Goal: Transaction & Acquisition: Download file/media

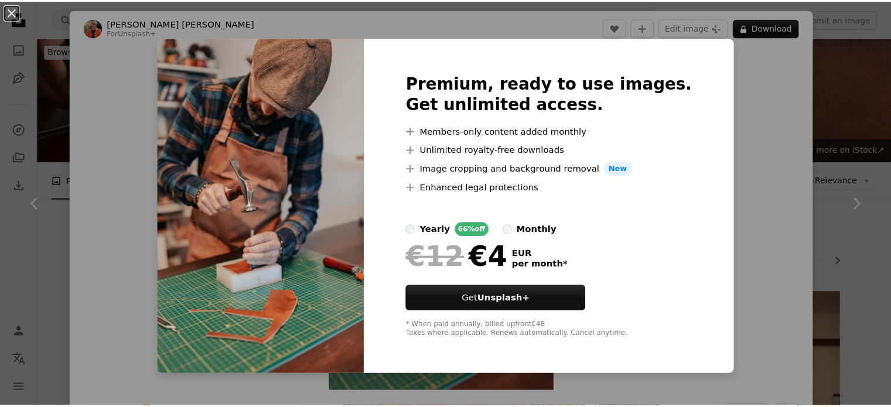
scroll to position [1464, 0]
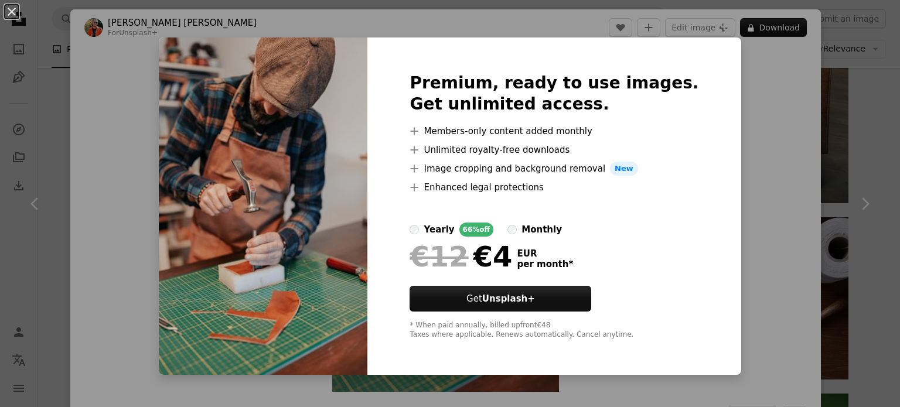
click at [859, 83] on div "An X shape Premium, ready to use images. Get unlimited access. A plus sign Memb…" at bounding box center [450, 203] width 900 height 407
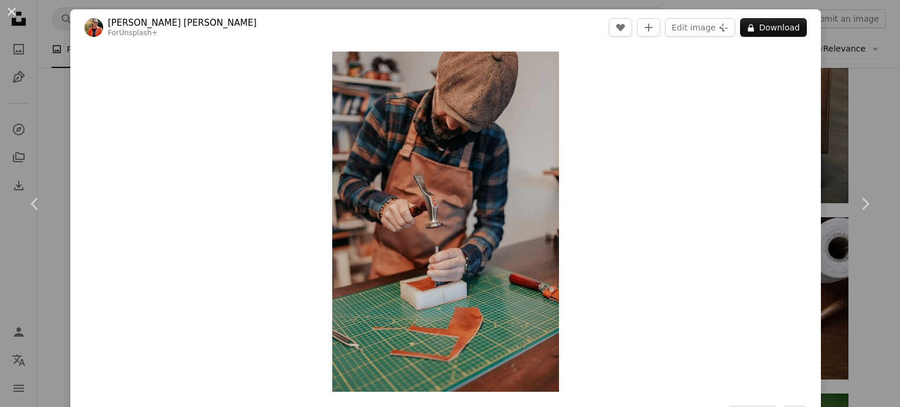
click at [859, 83] on div "An X shape Chevron left Chevron right [PERSON_NAME] [PERSON_NAME] For Unsplash+…" at bounding box center [450, 203] width 900 height 407
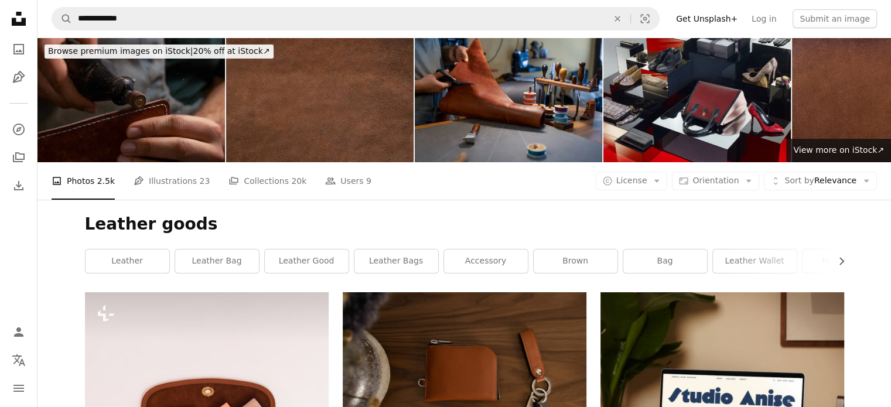
scroll to position [488, 0]
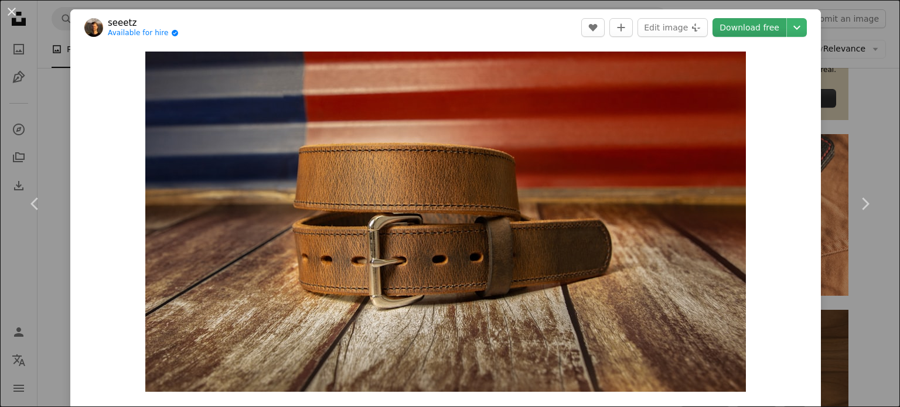
click at [743, 30] on link "Download free" at bounding box center [749, 27] width 74 height 19
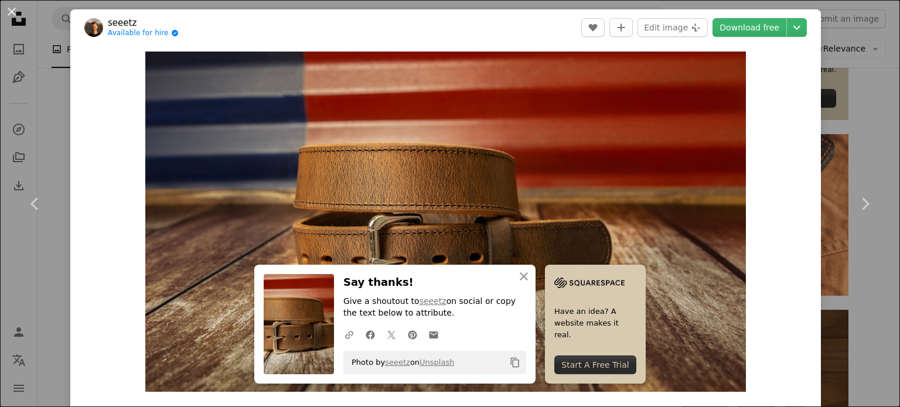
click at [864, 123] on div "An X shape Chevron left Chevron right seeetz Available for hire A checkmark ins…" at bounding box center [450, 203] width 900 height 407
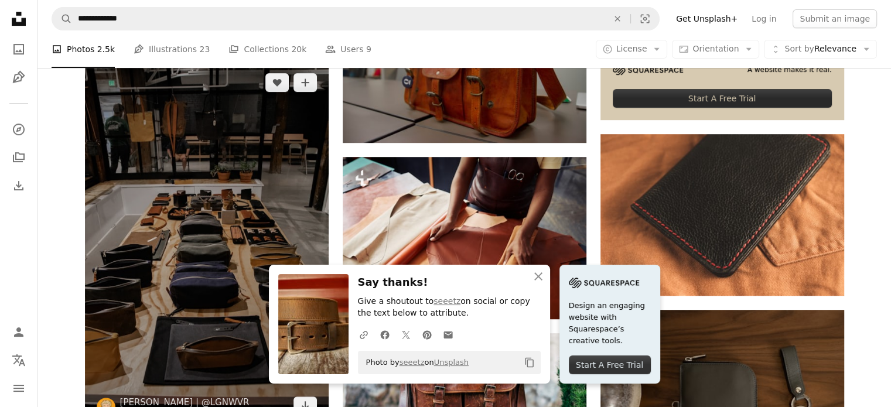
scroll to position [976, 0]
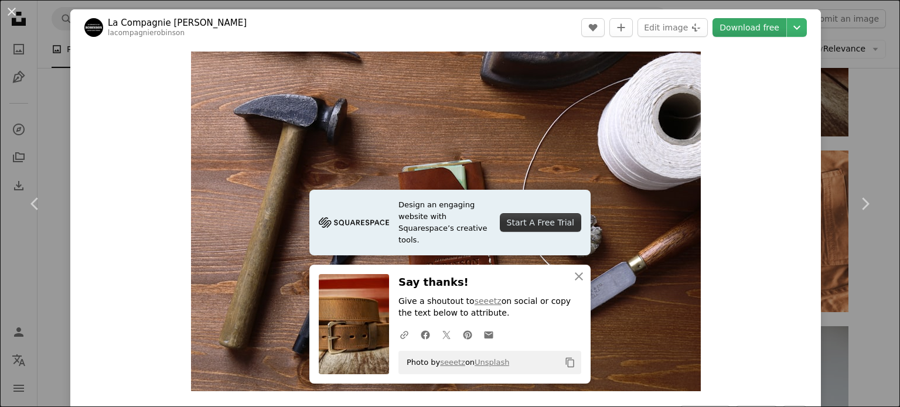
click at [727, 24] on link "Download free" at bounding box center [749, 27] width 74 height 19
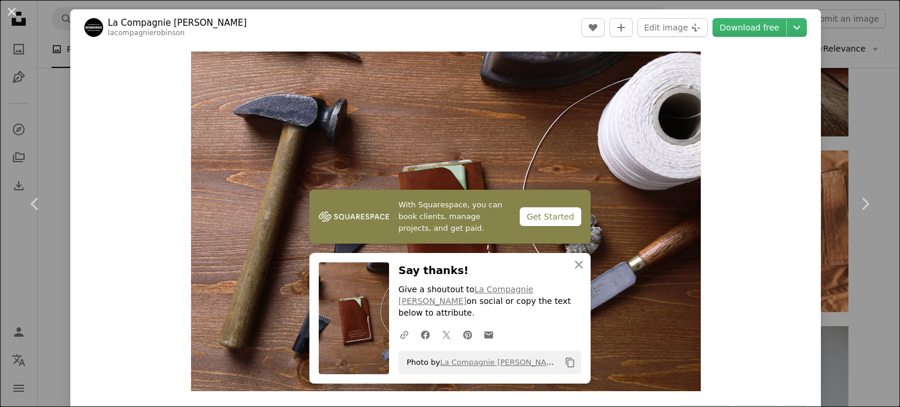
click at [856, 75] on div "An X shape Chevron left Chevron right La Compagnie [PERSON_NAME] lacompagnierob…" at bounding box center [450, 203] width 900 height 407
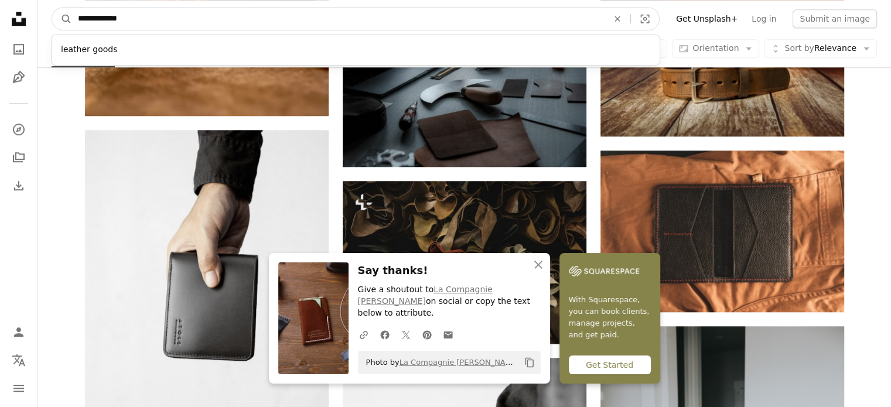
drag, startPoint x: 102, startPoint y: 20, endPoint x: 77, endPoint y: 22, distance: 25.2
click at [77, 22] on input "**********" at bounding box center [338, 19] width 532 height 22
type input "**********"
click button "A magnifying glass" at bounding box center [62, 19] width 20 height 22
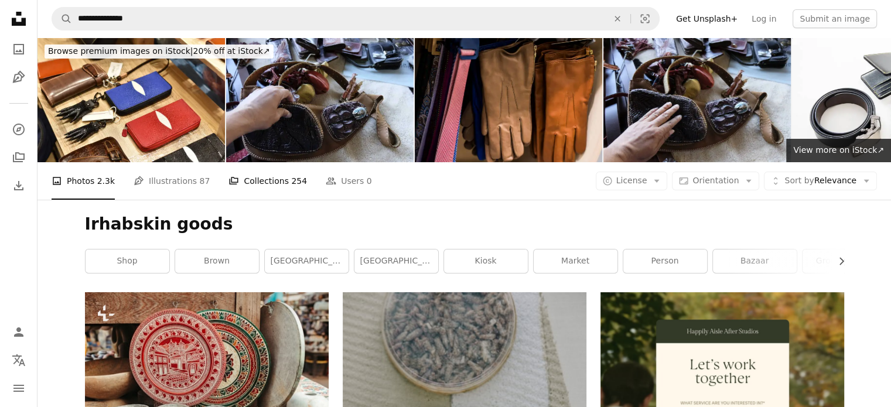
click at [255, 162] on link "A stack of folders Collections 254" at bounding box center [267, 180] width 78 height 37
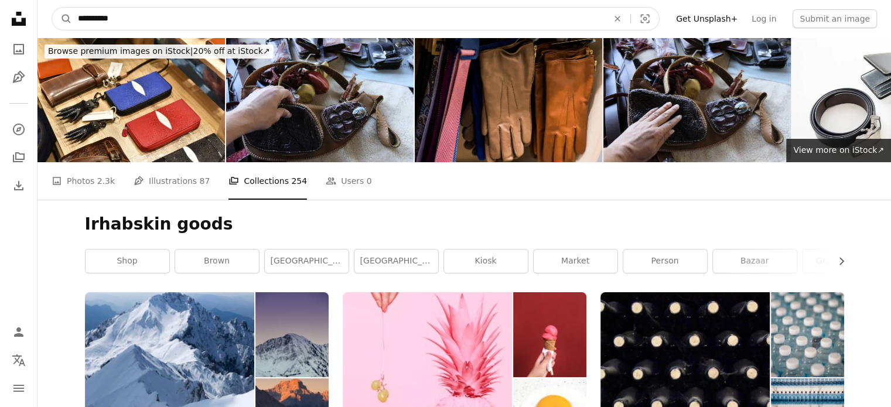
drag, startPoint x: 139, startPoint y: 22, endPoint x: 122, endPoint y: 18, distance: 17.9
click at [122, 18] on input "**********" at bounding box center [338, 19] width 532 height 22
type input "**********"
click button "A magnifying glass" at bounding box center [62, 19] width 20 height 22
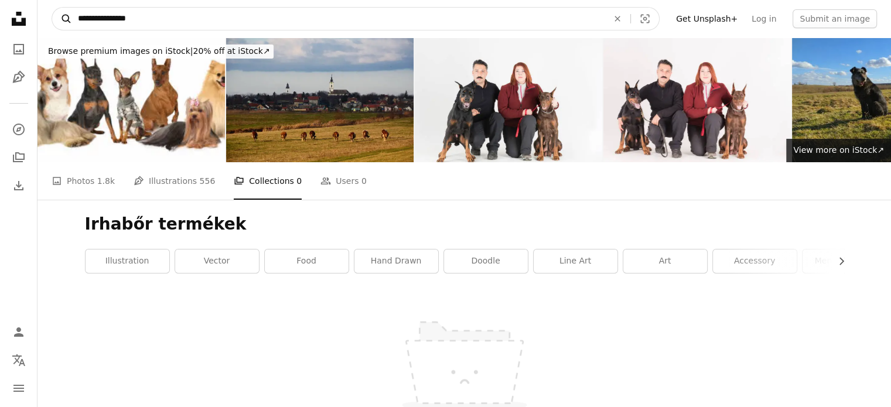
drag, startPoint x: 149, startPoint y: 19, endPoint x: 54, endPoint y: 18, distance: 94.3
click at [54, 18] on form "**********" at bounding box center [356, 18] width 608 height 23
type input "**********"
click button "A magnifying glass" at bounding box center [62, 19] width 20 height 22
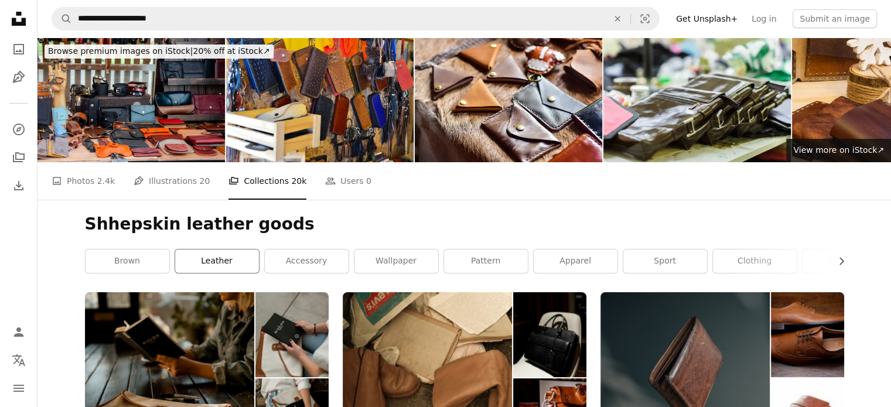
click at [227, 249] on link "leather" at bounding box center [217, 260] width 84 height 23
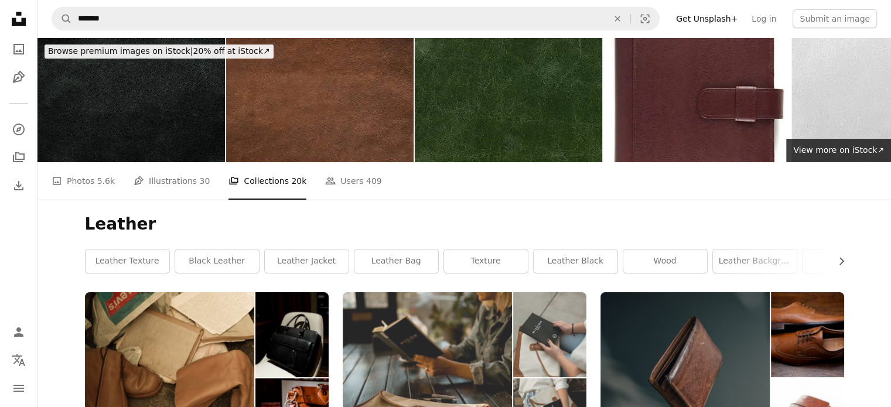
scroll to position [488, 0]
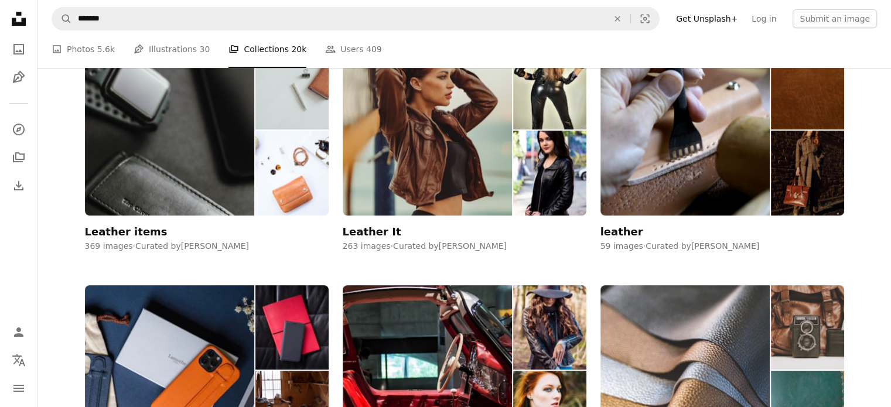
click at [678, 285] on img at bounding box center [685, 370] width 170 height 170
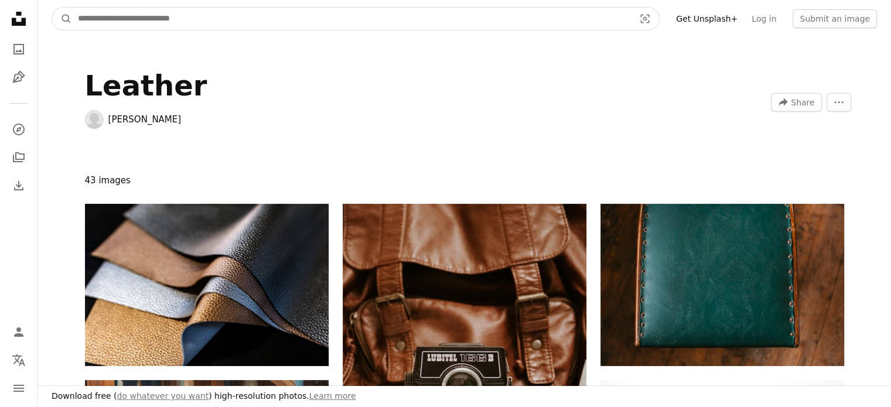
click at [167, 18] on input "Find visuals sitewide" at bounding box center [351, 19] width 559 height 22
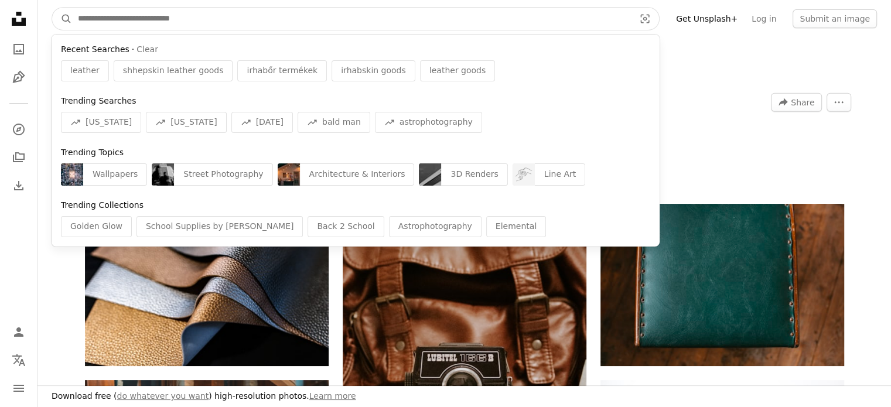
click at [125, 15] on input "Find visuals sitewide" at bounding box center [351, 19] width 559 height 22
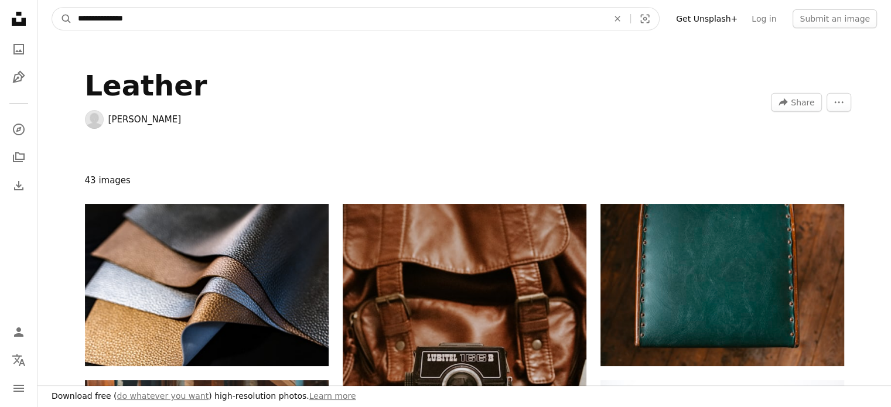
type input "**********"
click button "A magnifying glass" at bounding box center [62, 19] width 20 height 22
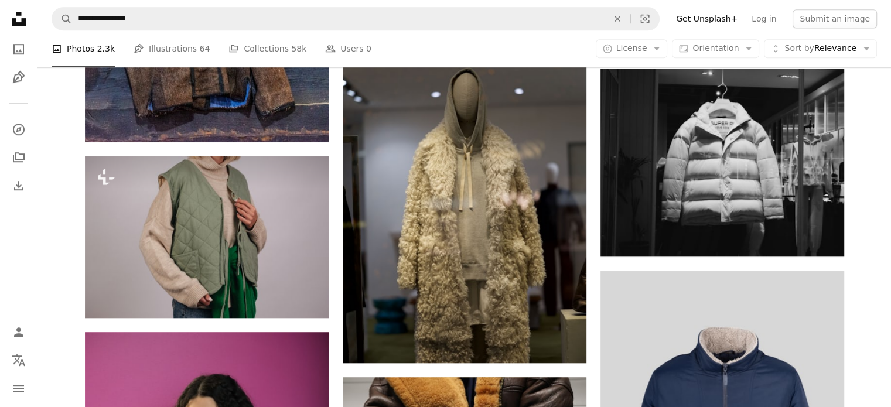
scroll to position [984, 0]
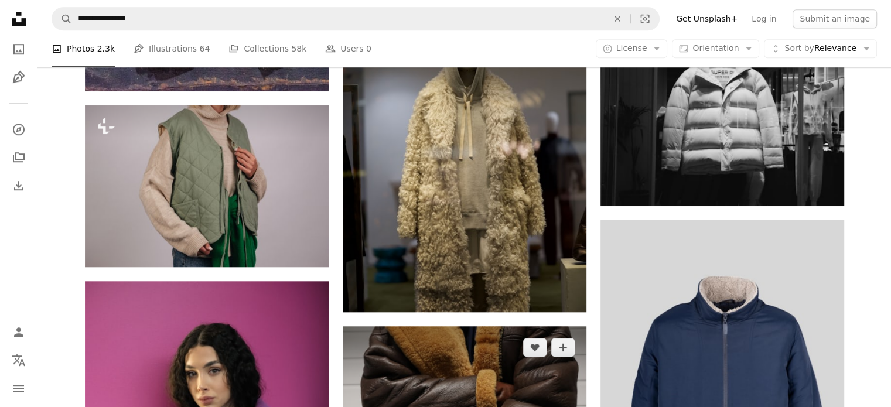
click at [457, 326] on img at bounding box center [465, 407] width 244 height 162
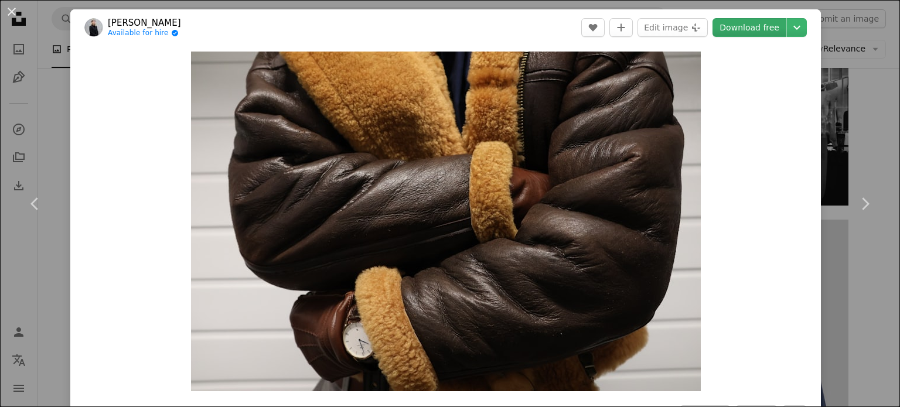
click at [741, 28] on link "Download free" at bounding box center [749, 27] width 74 height 19
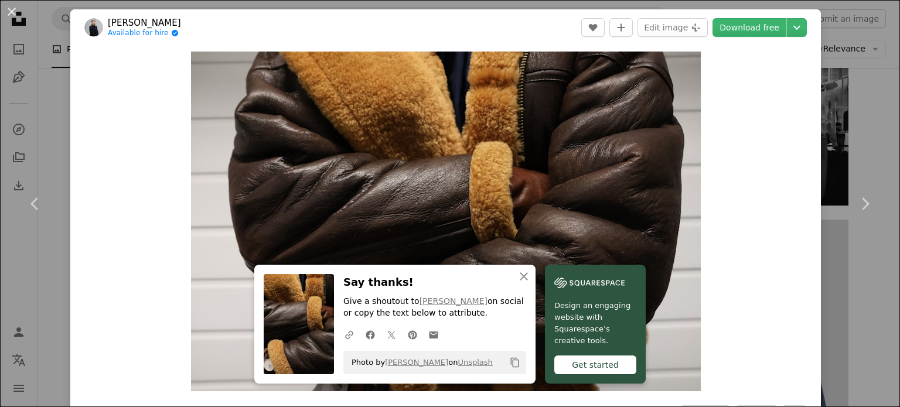
click at [845, 285] on div "An X shape Chevron left Chevron right [PERSON_NAME] Available for hire A checkm…" at bounding box center [450, 203] width 900 height 407
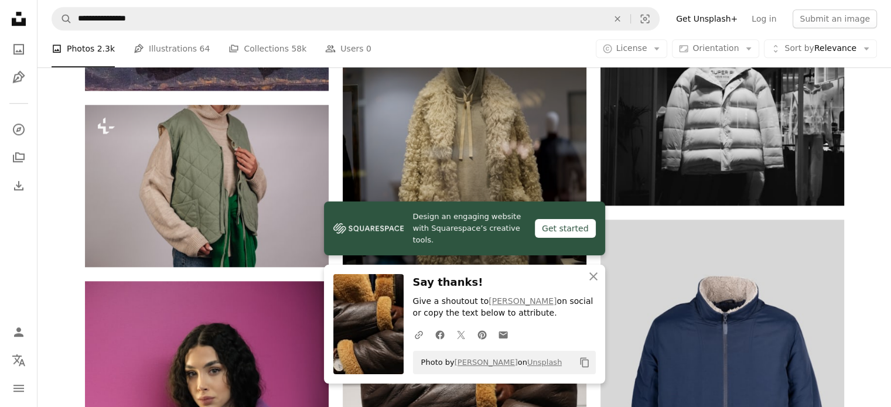
scroll to position [1472, 0]
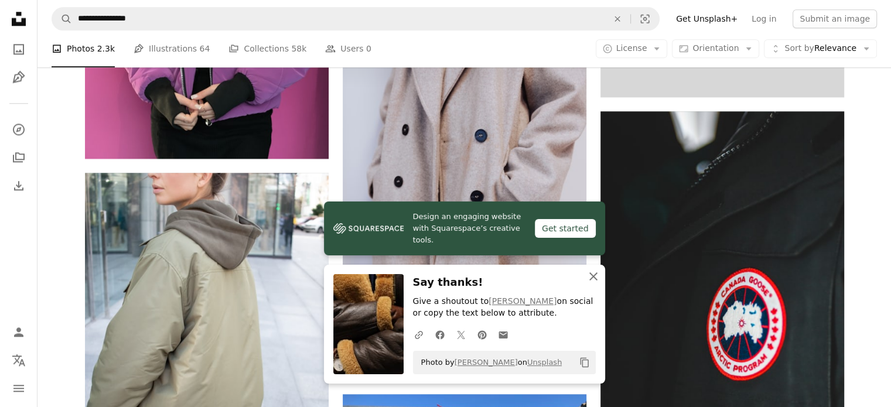
click at [597, 276] on icon "An X shape" at bounding box center [593, 276] width 14 height 14
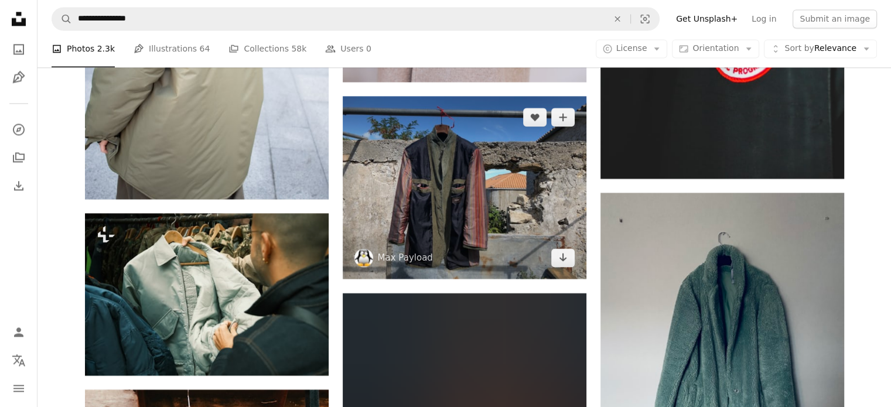
scroll to position [1959, 0]
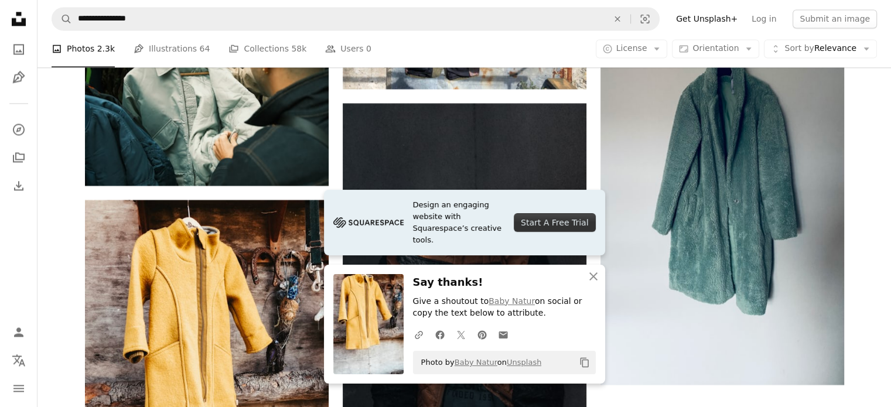
click at [593, 275] on icon "An X shape" at bounding box center [593, 276] width 14 height 14
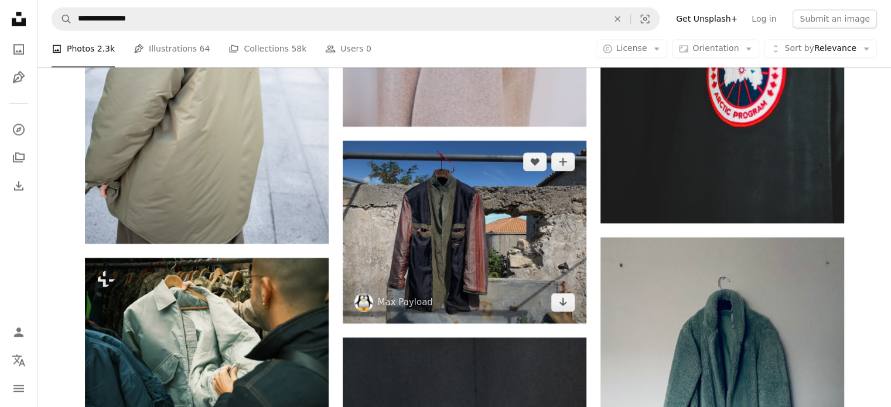
scroll to position [2214, 0]
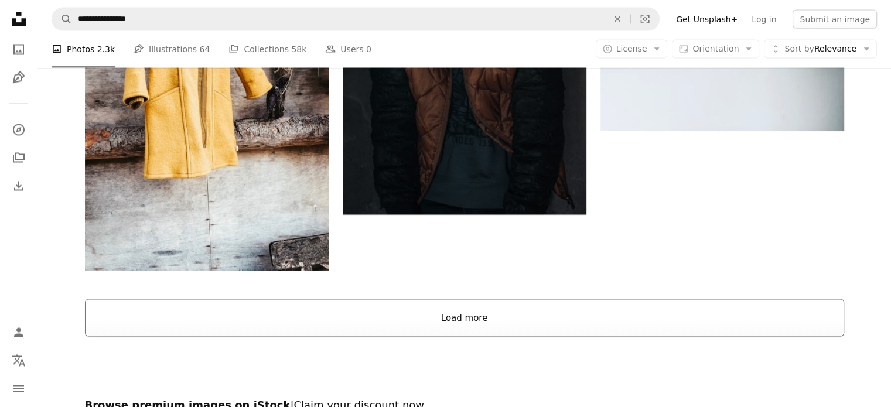
click at [487, 299] on button "Load more" at bounding box center [464, 317] width 759 height 37
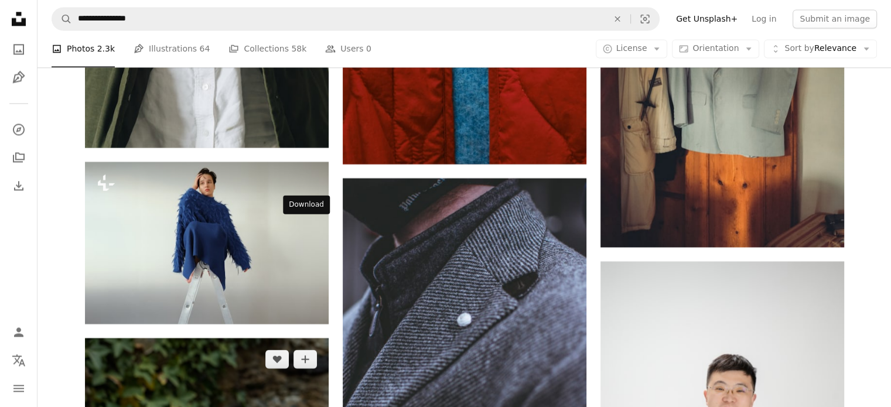
scroll to position [6192, 0]
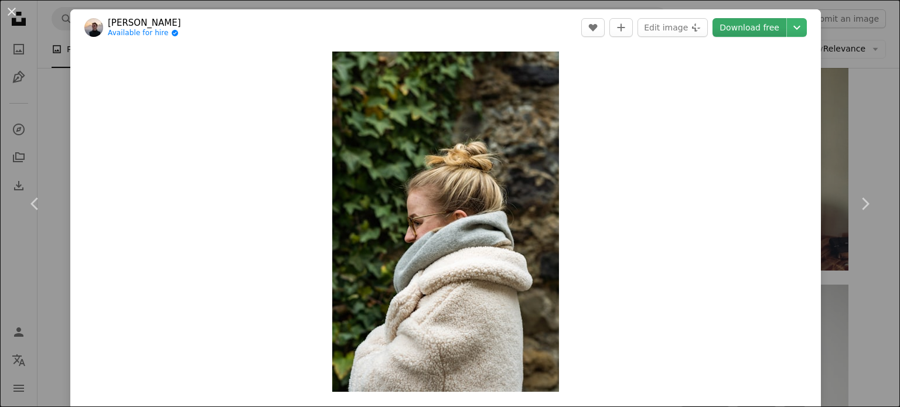
click at [742, 25] on link "Download free" at bounding box center [749, 27] width 74 height 19
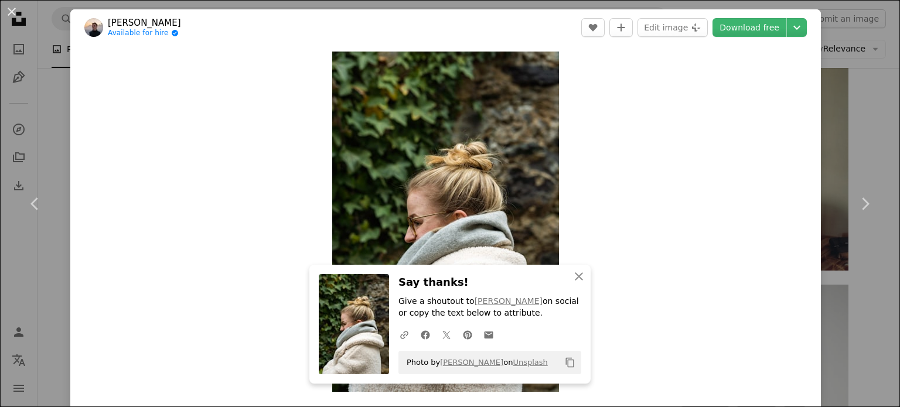
click at [861, 128] on div "An X shape Chevron left Chevron right [PERSON_NAME] Available for hire A checkm…" at bounding box center [450, 203] width 900 height 407
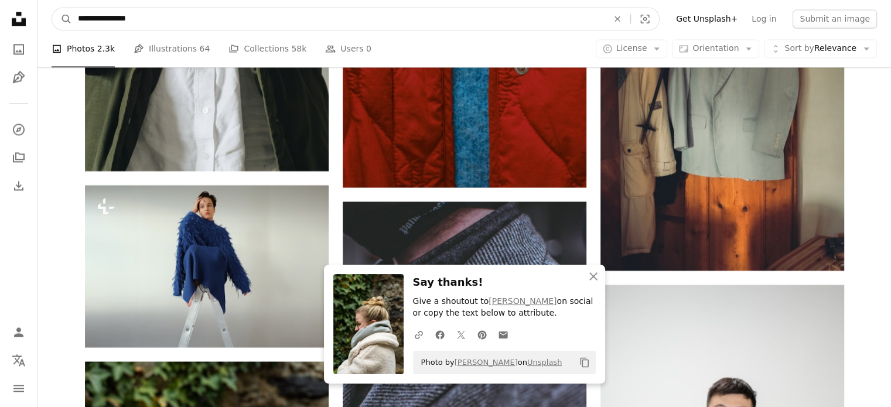
click at [190, 21] on input "**********" at bounding box center [338, 19] width 532 height 22
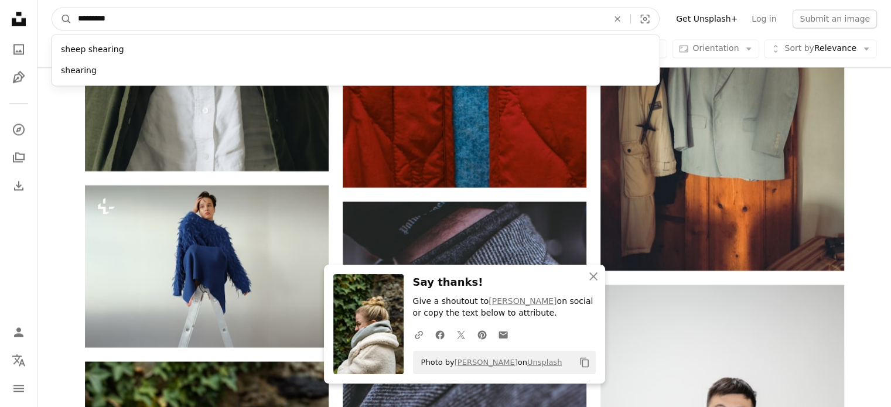
type input "*********"
click at [52, 8] on button "A magnifying glass" at bounding box center [62, 19] width 20 height 22
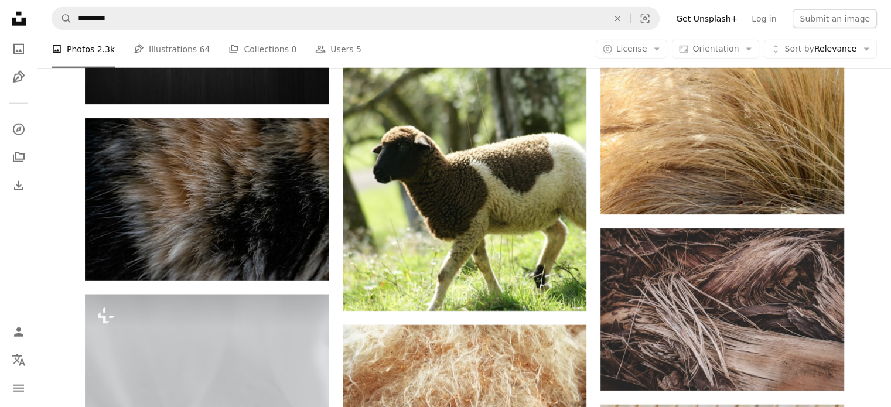
scroll to position [7605, 0]
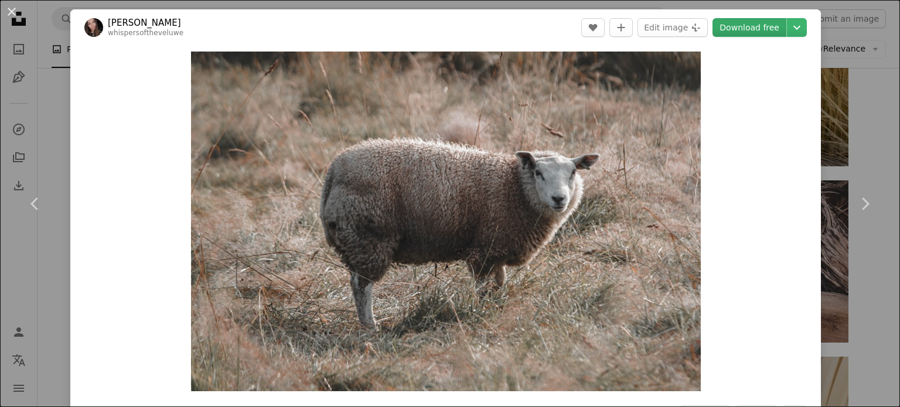
click at [758, 28] on link "Download free" at bounding box center [749, 27] width 74 height 19
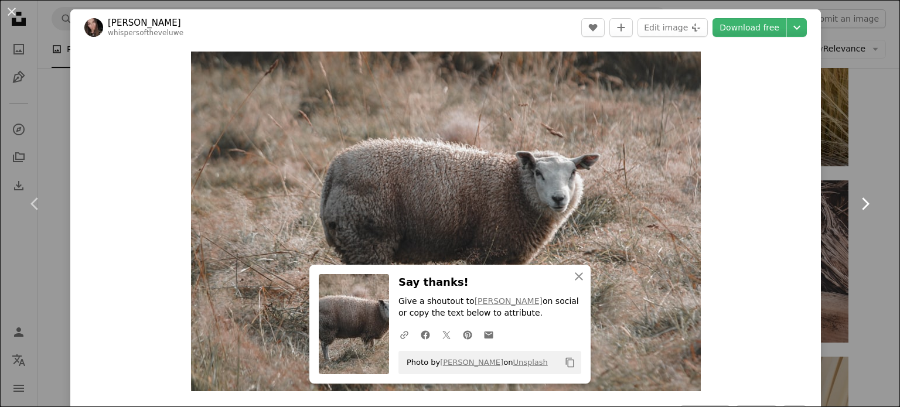
click at [869, 159] on link "Chevron right" at bounding box center [864, 204] width 70 height 112
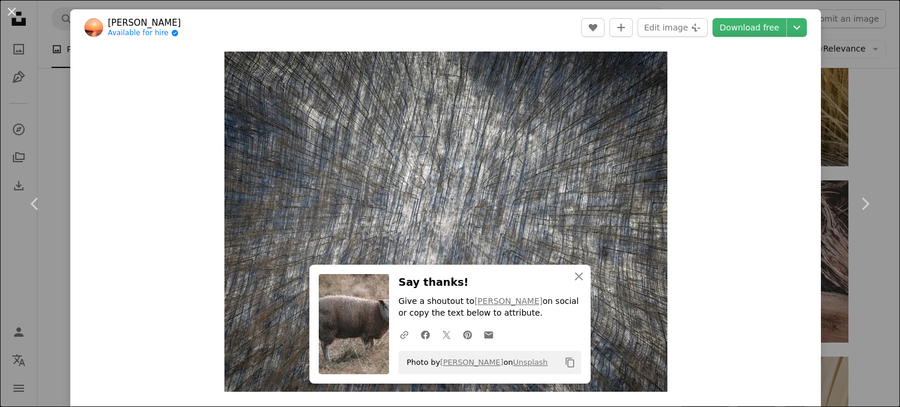
click at [867, 125] on div "An X shape Chevron left Chevron right [PERSON_NAME] Available for hire A checkm…" at bounding box center [450, 203] width 900 height 407
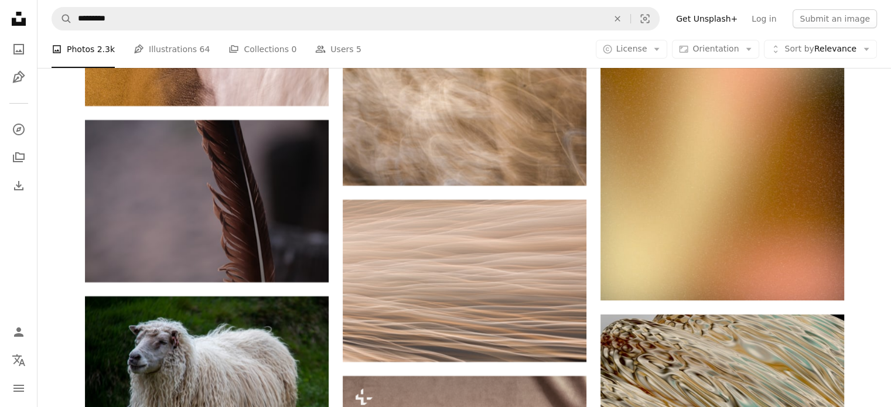
scroll to position [4486, 0]
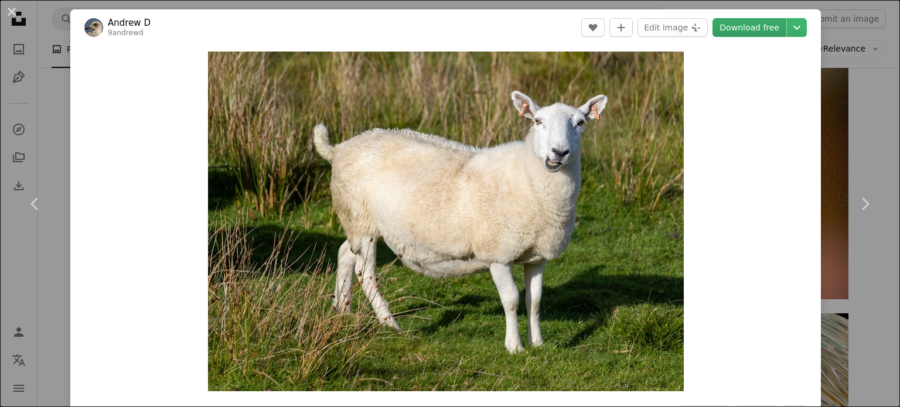
click at [725, 22] on link "Download free" at bounding box center [749, 27] width 74 height 19
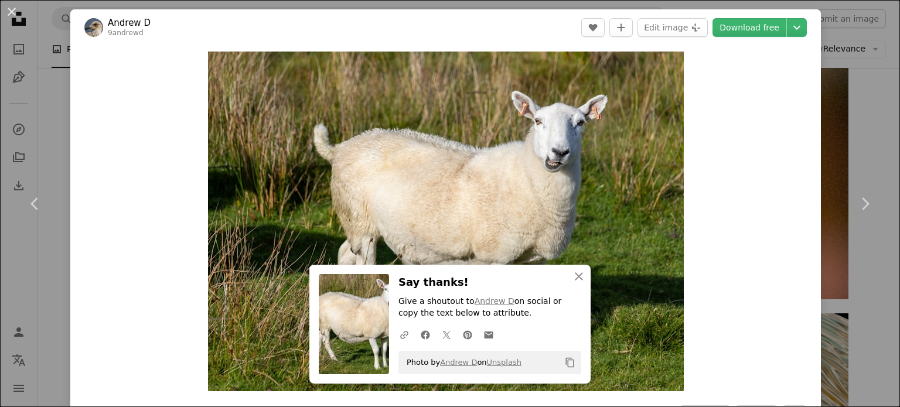
click at [858, 118] on div "An X shape Chevron left Chevron right [PERSON_NAME] D 9andrewd A heart A plus s…" at bounding box center [450, 203] width 900 height 407
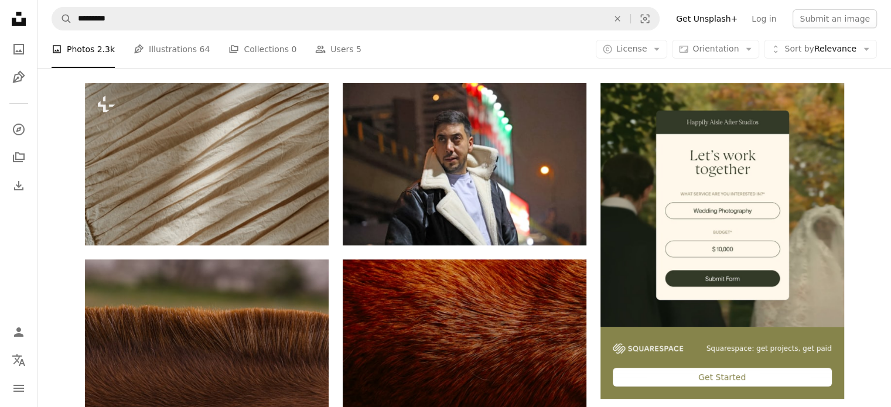
scroll to position [195, 0]
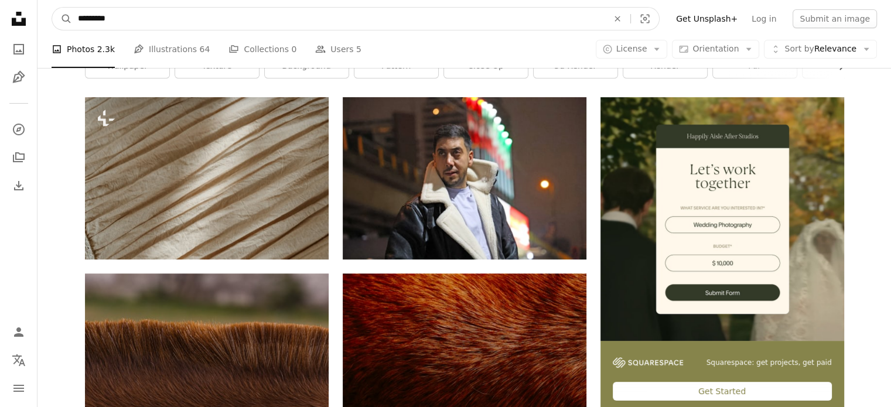
click at [139, 9] on input "*********" at bounding box center [338, 19] width 532 height 22
type input "*"
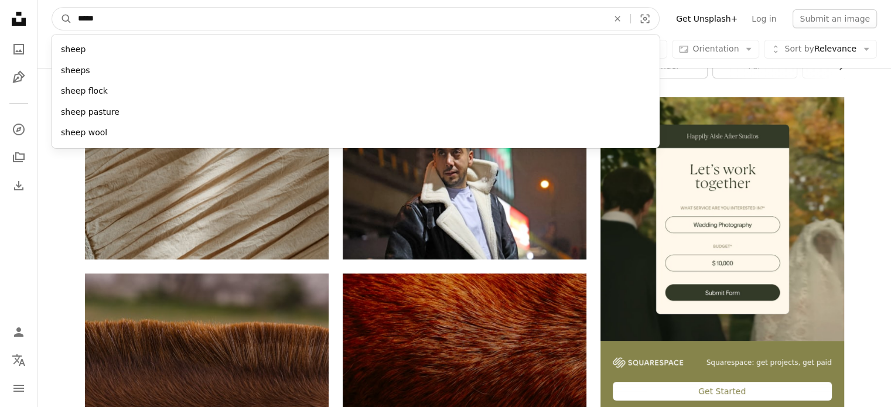
type input "******"
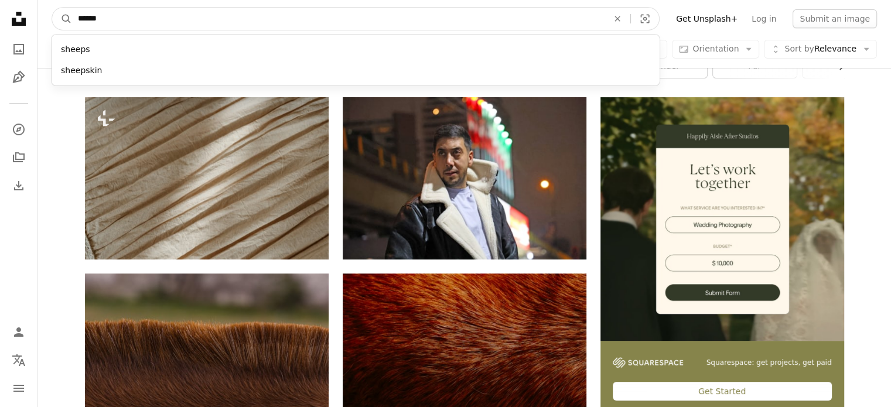
click button "A magnifying glass" at bounding box center [62, 19] width 20 height 22
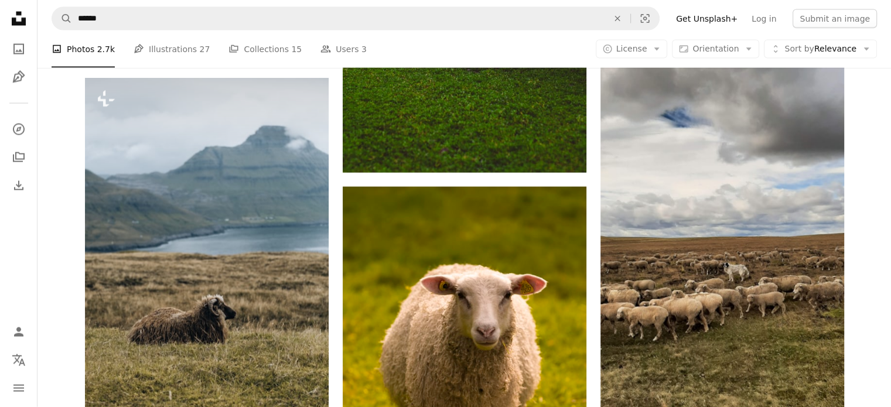
scroll to position [2428, 0]
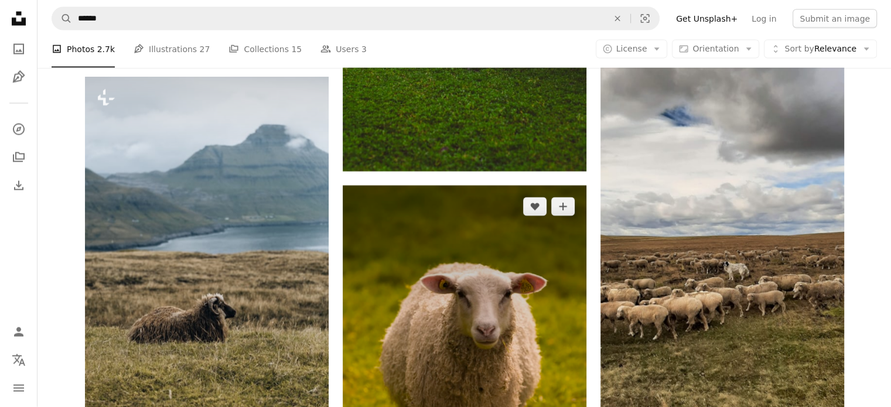
click at [509, 186] on img at bounding box center [465, 368] width 244 height 365
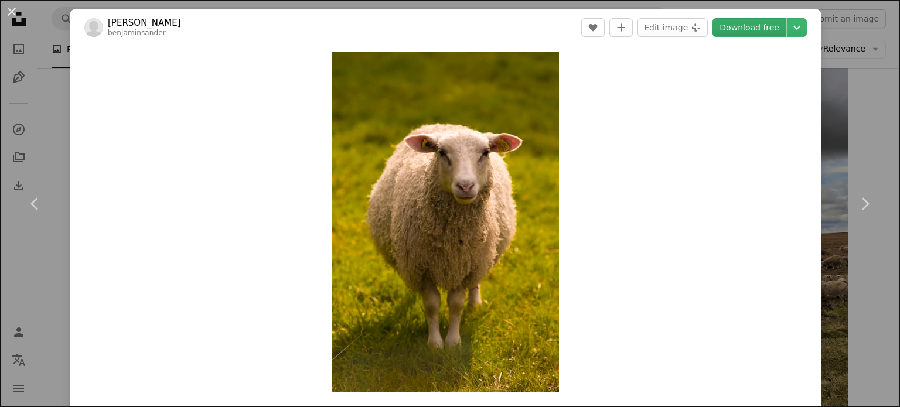
click at [750, 26] on link "Download free" at bounding box center [749, 27] width 74 height 19
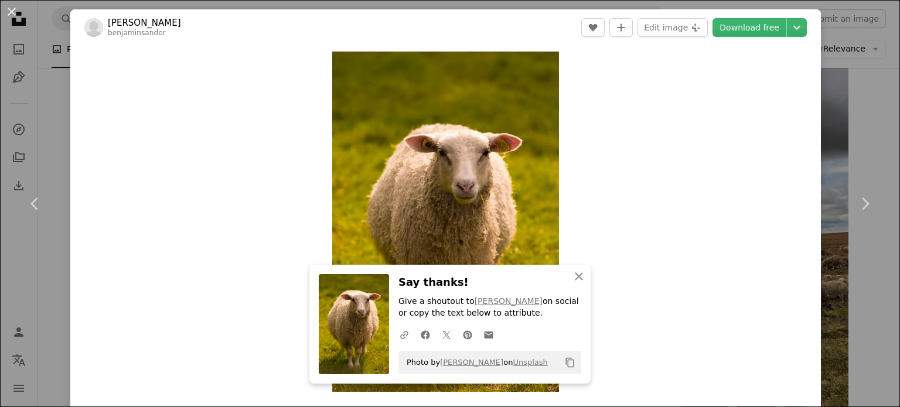
click at [862, 127] on div "An X shape Chevron left Chevron right [PERSON_NAME] benjaminsander A heart A pl…" at bounding box center [450, 203] width 900 height 407
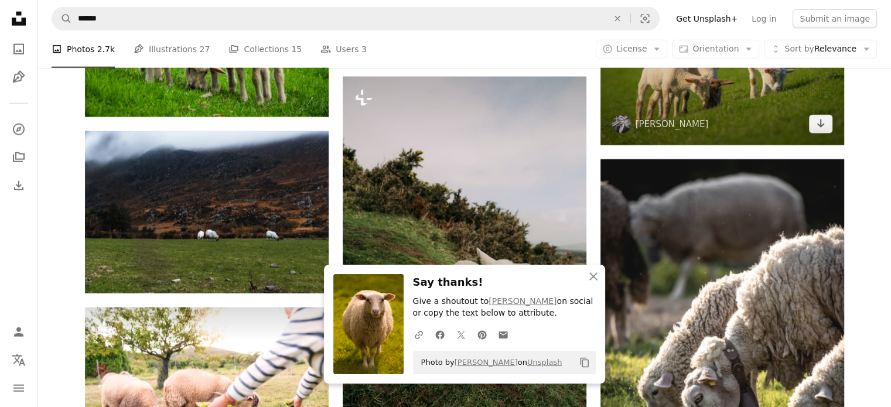
scroll to position [3404, 0]
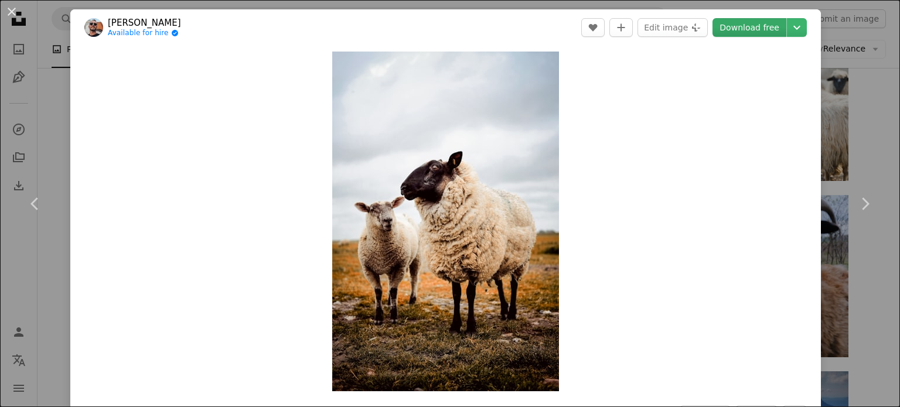
click at [734, 29] on link "Download free" at bounding box center [749, 27] width 74 height 19
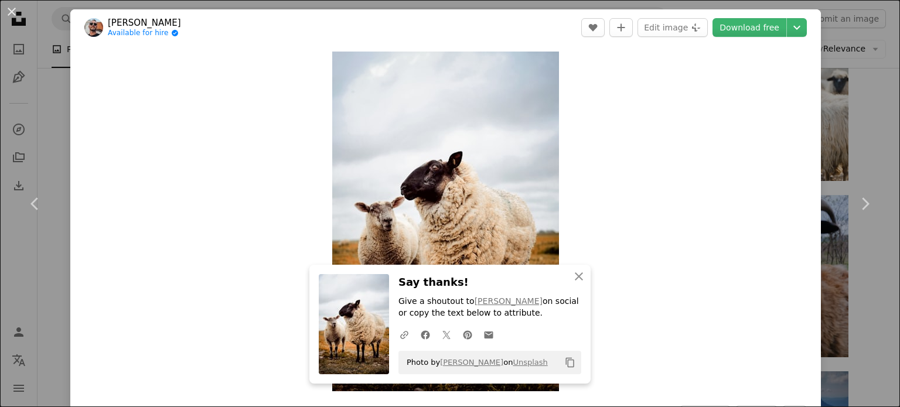
click at [856, 133] on div "An X shape Chevron left Chevron right [PERSON_NAME] Available for hire A checkm…" at bounding box center [450, 203] width 900 height 407
